Goal: Task Accomplishment & Management: Manage account settings

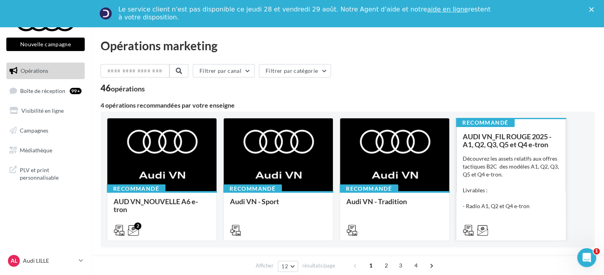
click at [533, 178] on div "Découvrez les assets relatifs aux offres tactiques B2C des modèles A1, Q2, Q3, …" at bounding box center [511, 194] width 97 height 79
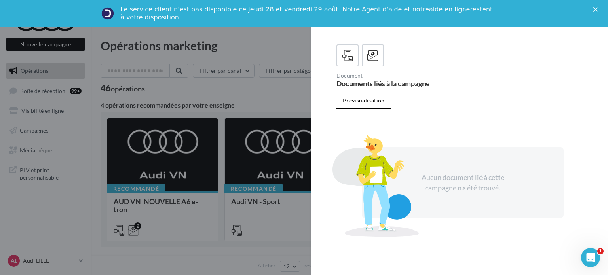
scroll to position [199, 0]
click at [373, 57] on span at bounding box center [372, 56] width 11 height 12
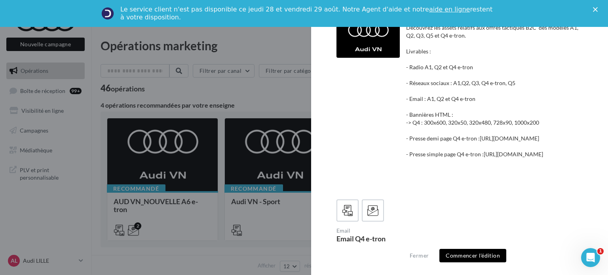
scroll to position [0, 0]
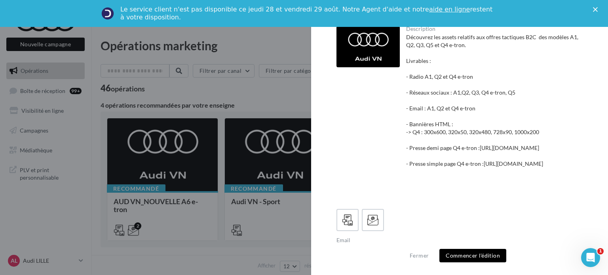
click at [595, 11] on icon "Fermer" at bounding box center [595, 9] width 5 height 5
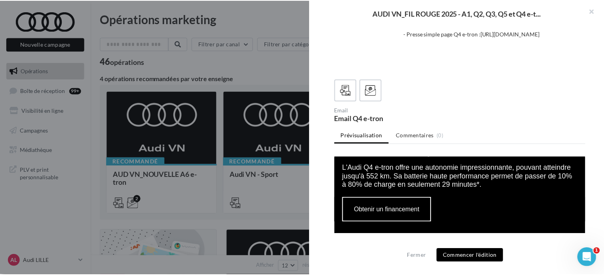
scroll to position [673, 0]
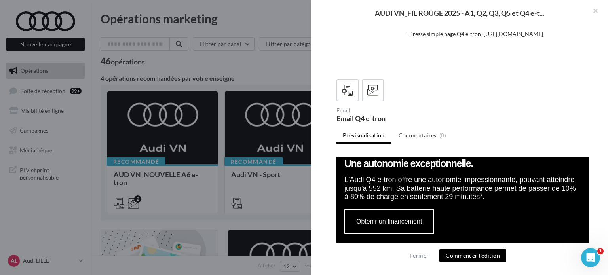
click at [274, 68] on div at bounding box center [304, 137] width 608 height 275
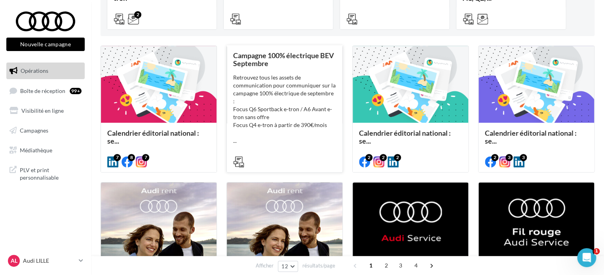
scroll to position [237, 0]
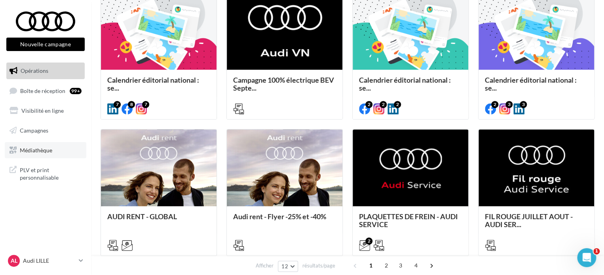
click at [32, 153] on span "Médiathèque" at bounding box center [36, 149] width 32 height 7
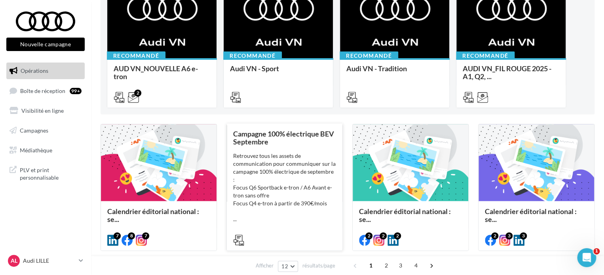
scroll to position [119, 0]
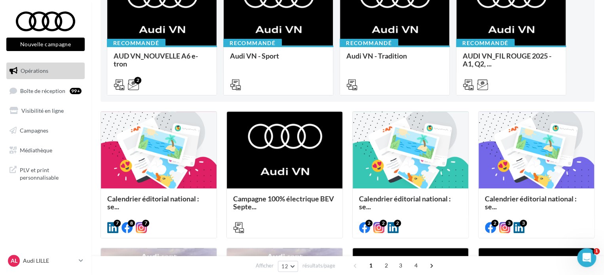
click at [47, 269] on div "AL Audi LILLE audi-lill-tra" at bounding box center [45, 264] width 91 height 22
click at [45, 265] on div "AL Audi LILLE audi-lill-tra" at bounding box center [42, 261] width 68 height 12
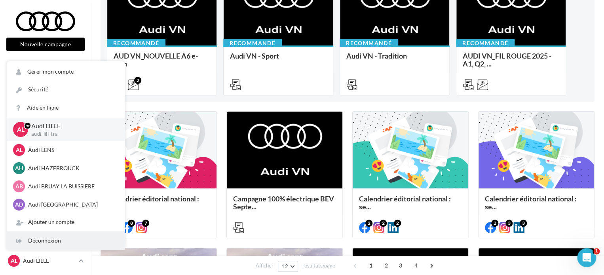
click at [35, 237] on div "Déconnexion" at bounding box center [66, 241] width 118 height 18
